Goal: Information Seeking & Learning: Learn about a topic

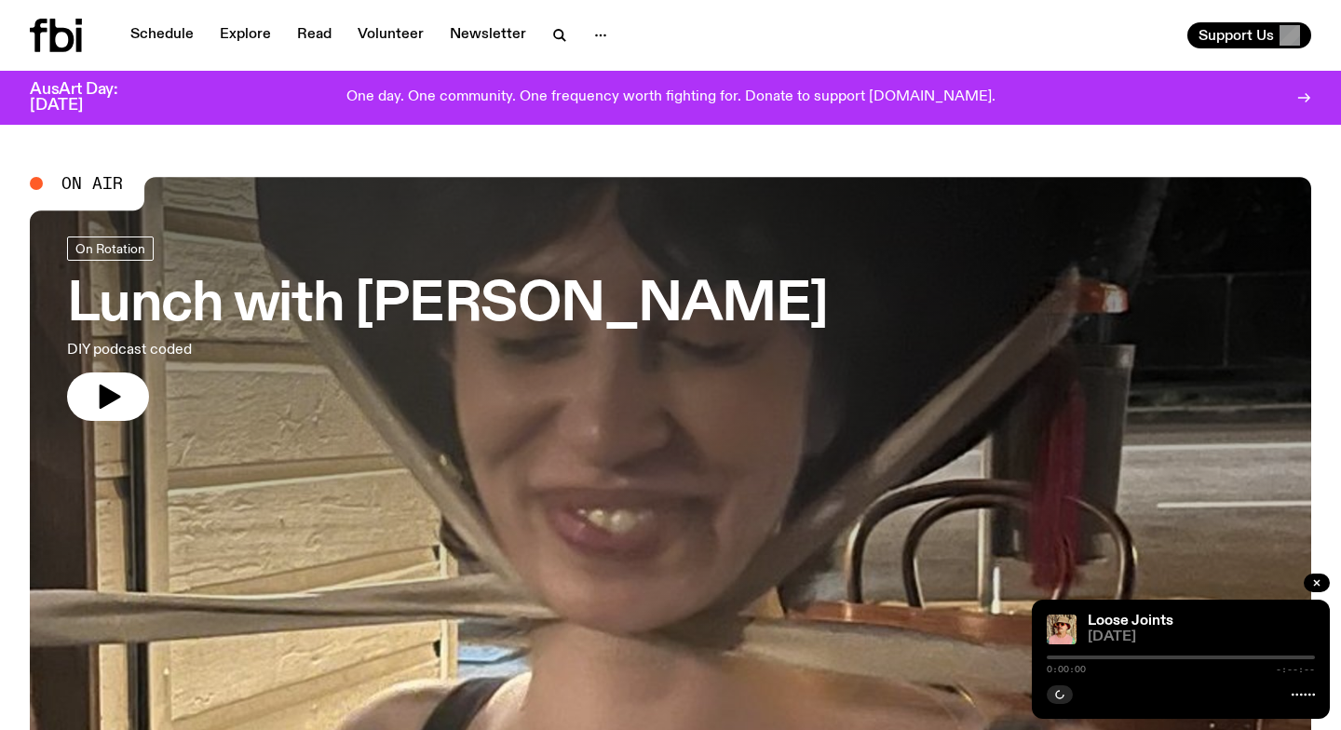
click at [161, 33] on link "Schedule" at bounding box center [162, 35] width 86 height 26
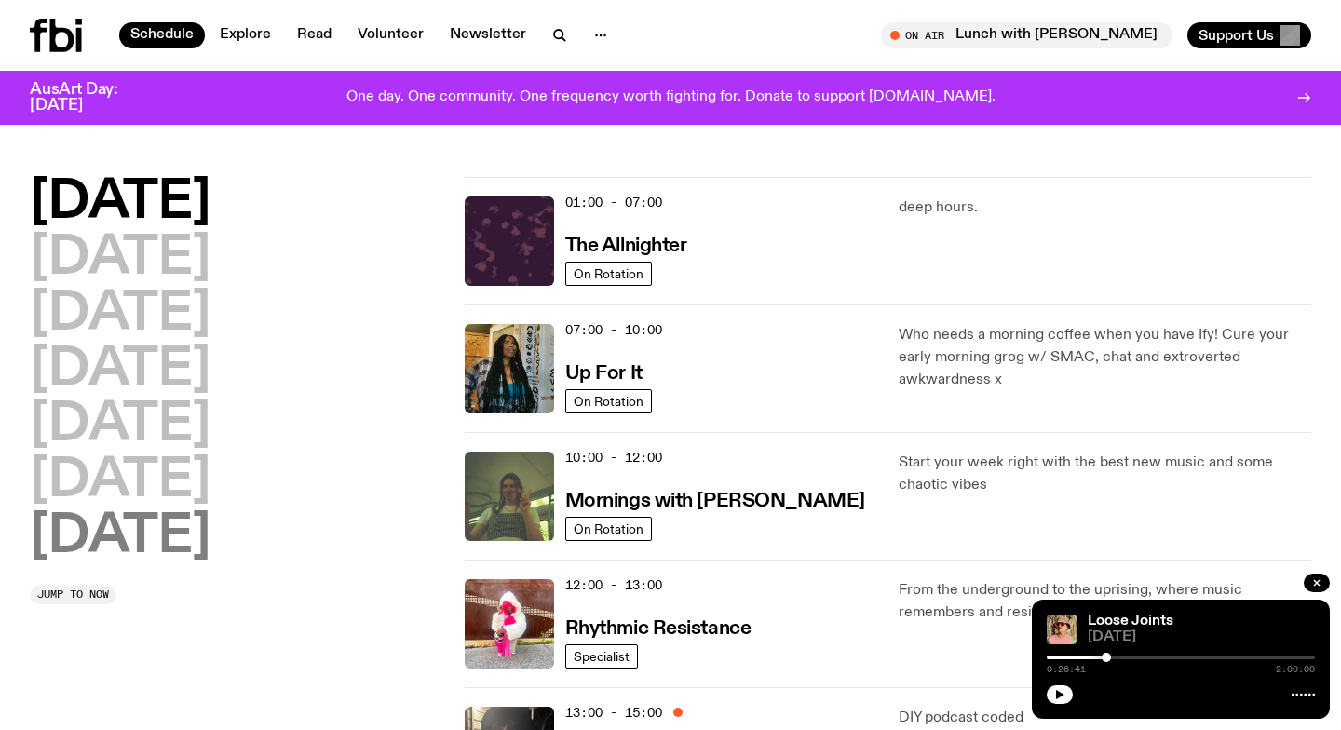
click at [139, 543] on h2 "[DATE]" at bounding box center [120, 537] width 181 height 52
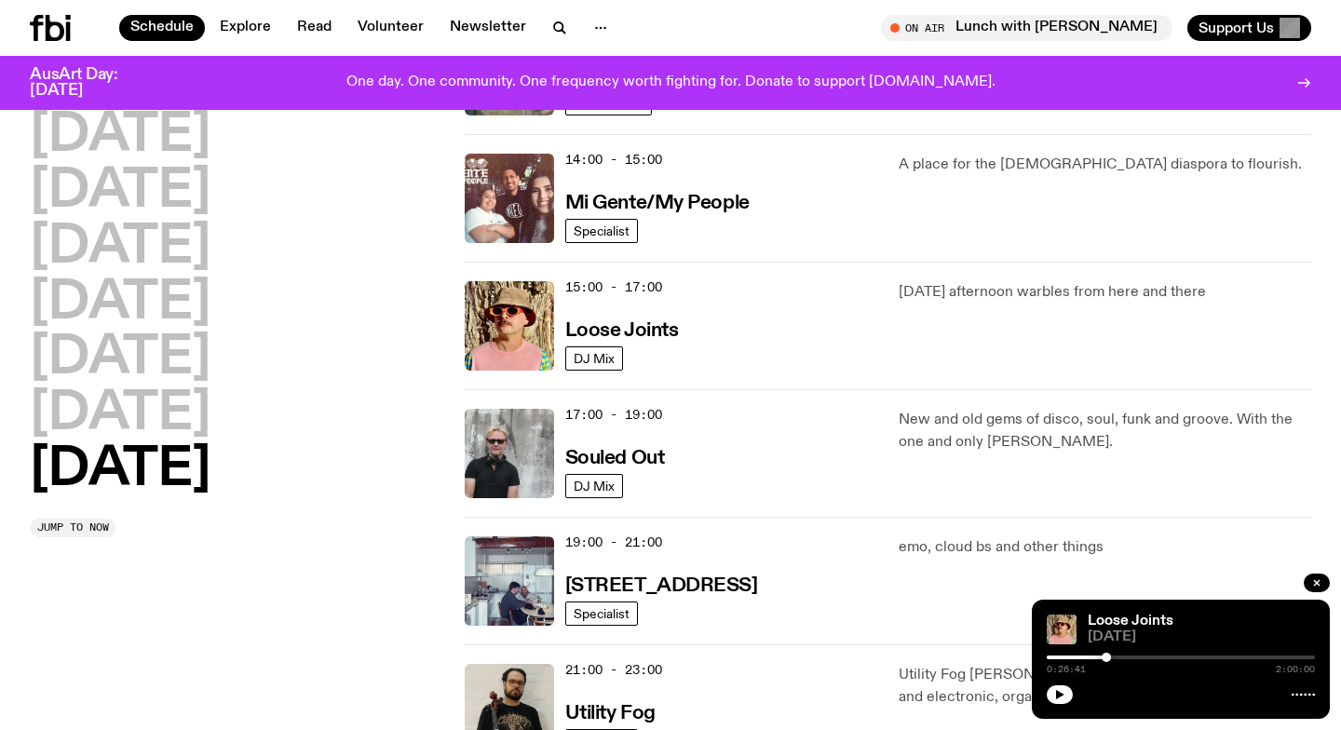
scroll to position [942, 0]
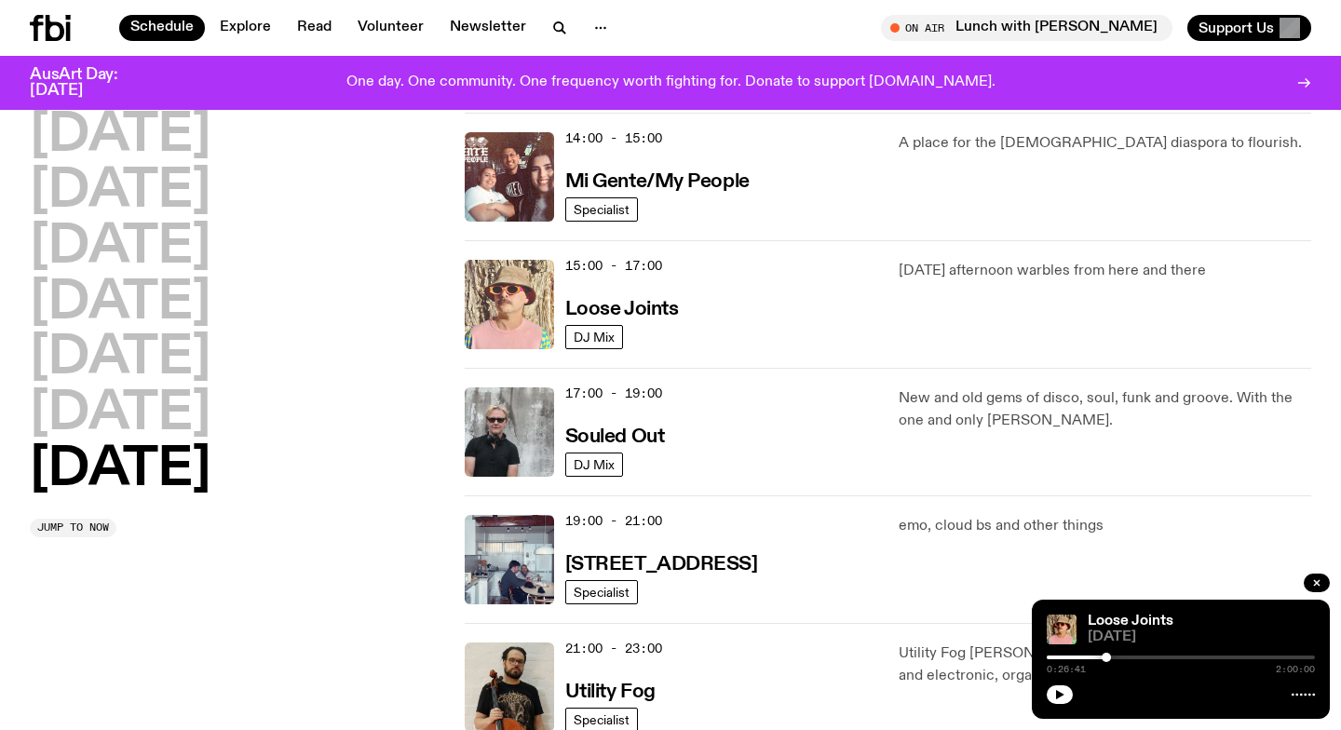
click at [498, 304] on img at bounding box center [509, 304] width 89 height 89
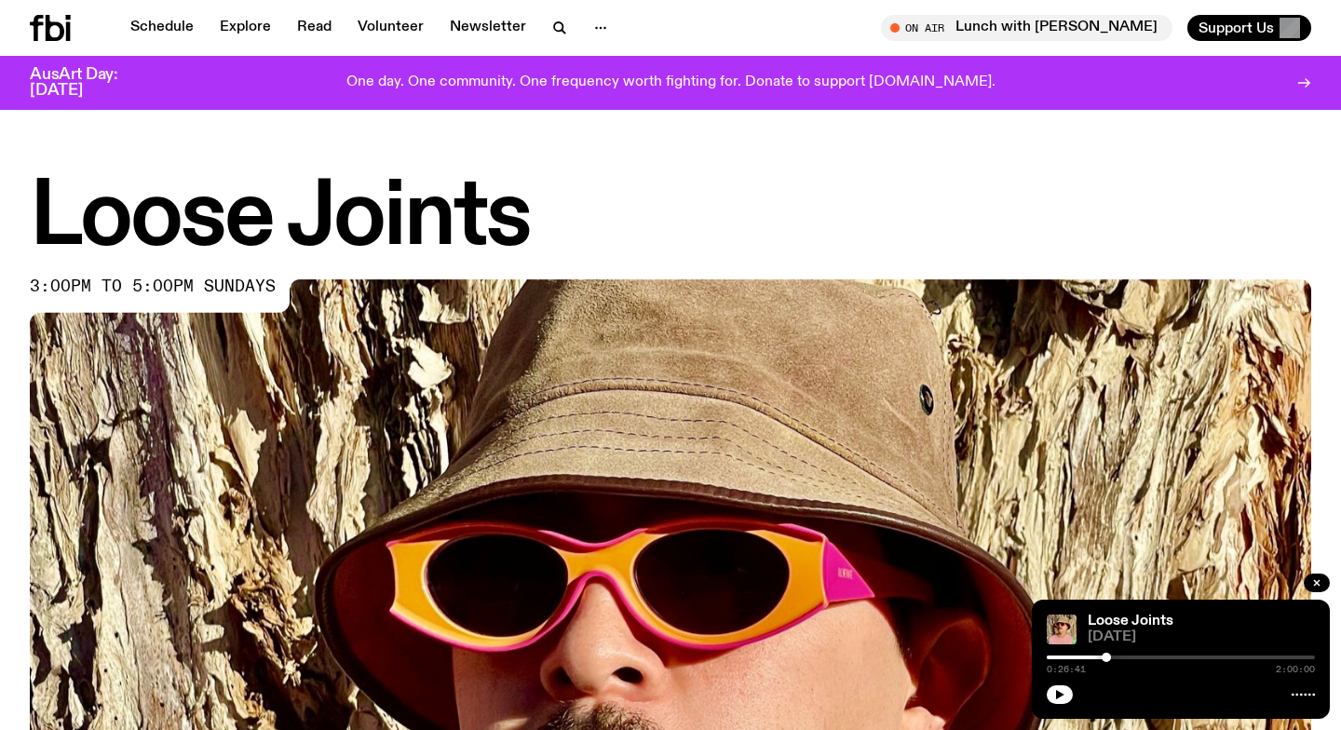
scroll to position [275, 0]
